Goal: Book appointment/travel/reservation

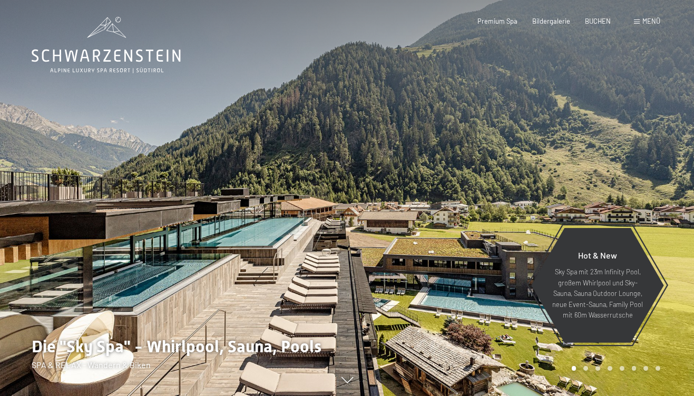
click at [641, 26] on div "Menü" at bounding box center [647, 21] width 26 height 9
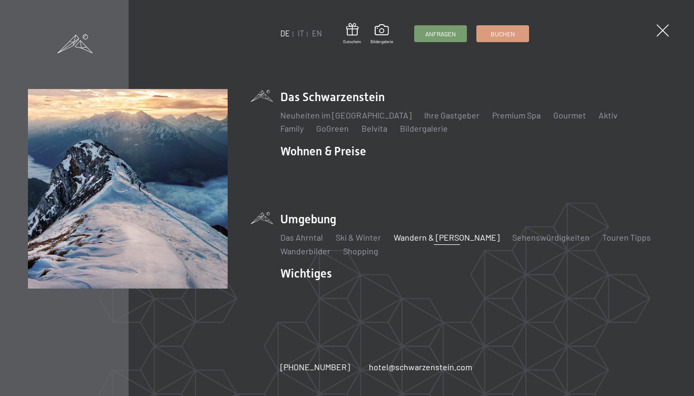
click at [405, 233] on link "Wandern & [PERSON_NAME]" at bounding box center [446, 237] width 106 height 10
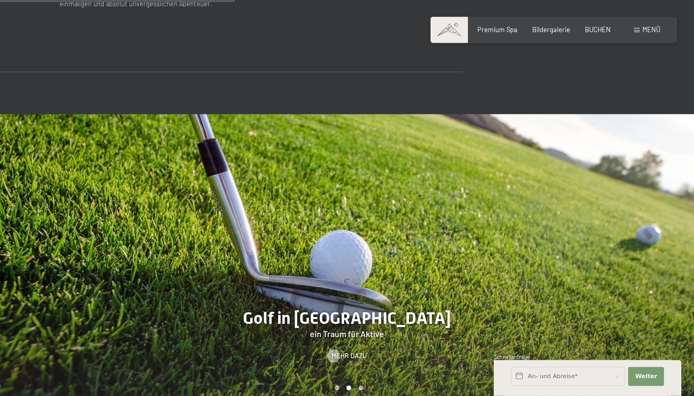
scroll to position [1517, 0]
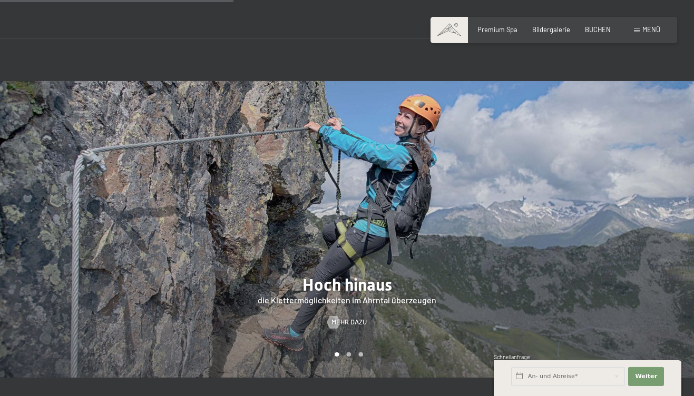
click at [649, 35] on div "Buchen Anfragen Premium Spa Bildergalerie BUCHEN Menü DE IT EN Gutschein Bilder…" at bounding box center [553, 29] width 213 height 9
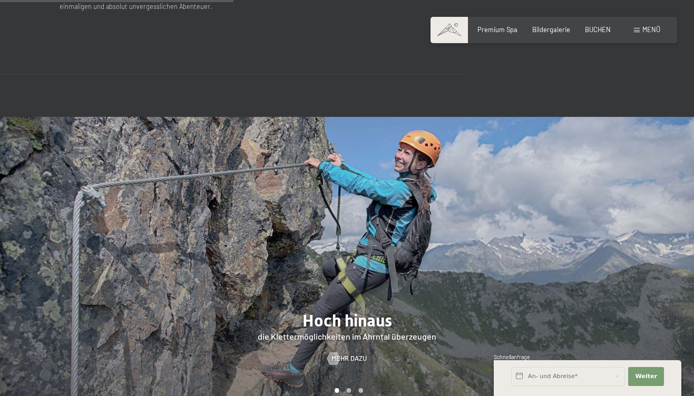
click at [648, 31] on span "Menü" at bounding box center [651, 29] width 18 height 8
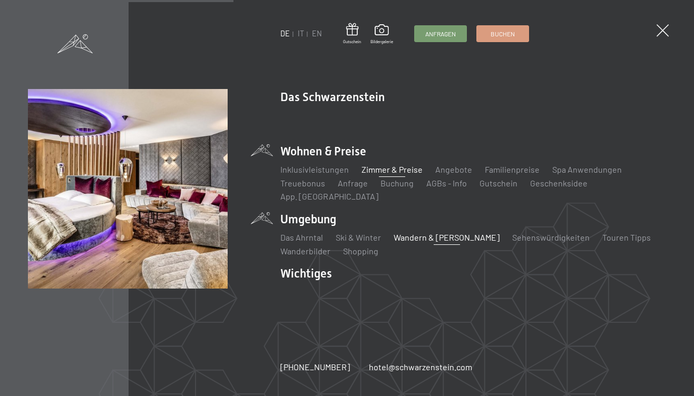
click at [381, 174] on link "Zimmer & Preise" at bounding box center [391, 169] width 61 height 10
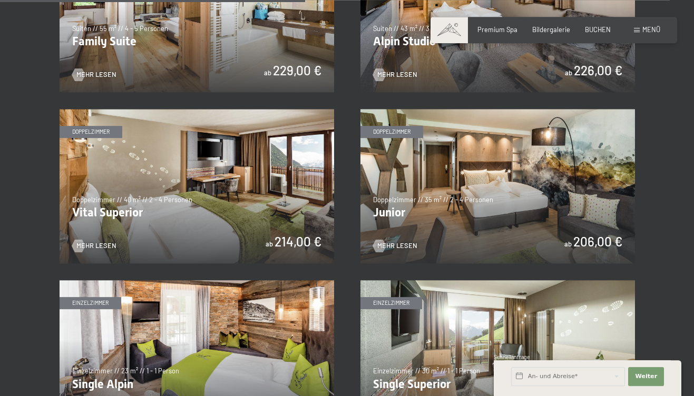
scroll to position [1136, 0]
click at [219, 195] on img at bounding box center [197, 187] width 274 height 154
